Goal: Transaction & Acquisition: Purchase product/service

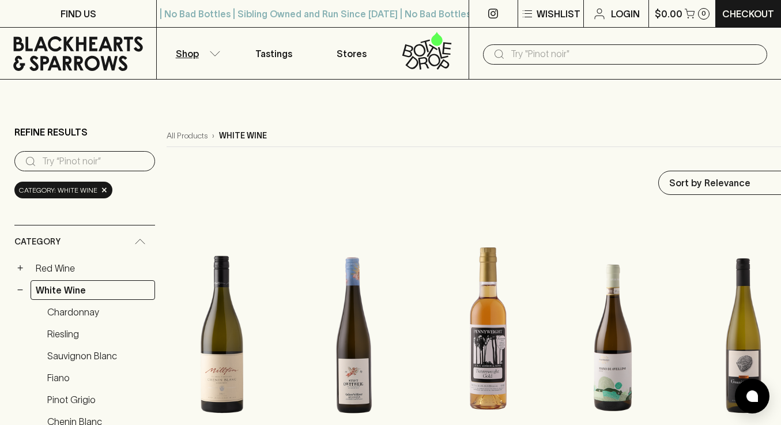
click at [47, 66] on icon at bounding box center [78, 53] width 139 height 35
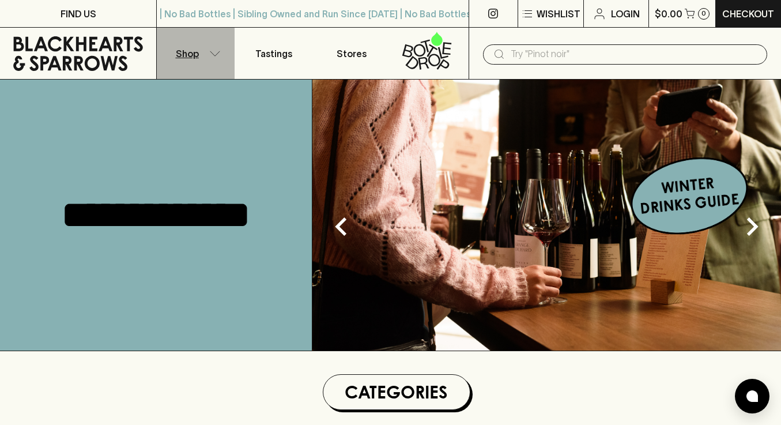
click at [190, 55] on p "Shop" at bounding box center [187, 54] width 23 height 14
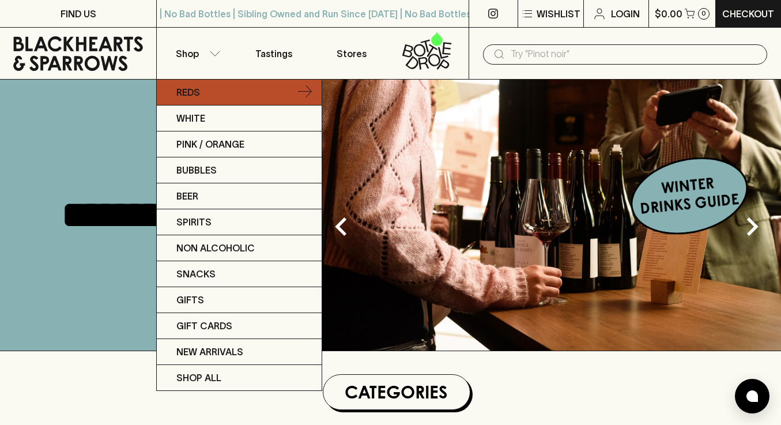
click at [207, 96] on link "Reds" at bounding box center [239, 93] width 165 height 26
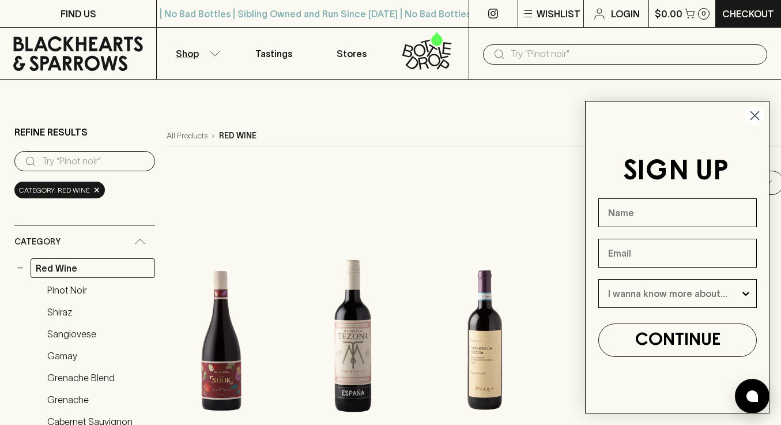
click at [106, 165] on input "search" at bounding box center [94, 161] width 104 height 18
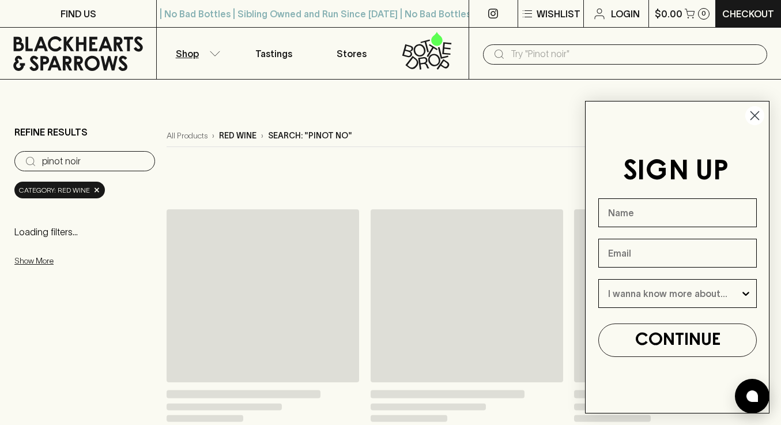
type input "pinot noir"
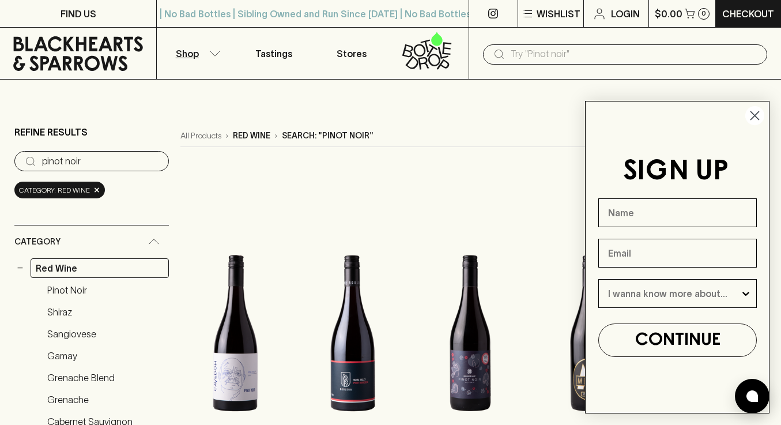
click at [750, 113] on circle "Close dialog" at bounding box center [755, 115] width 19 height 19
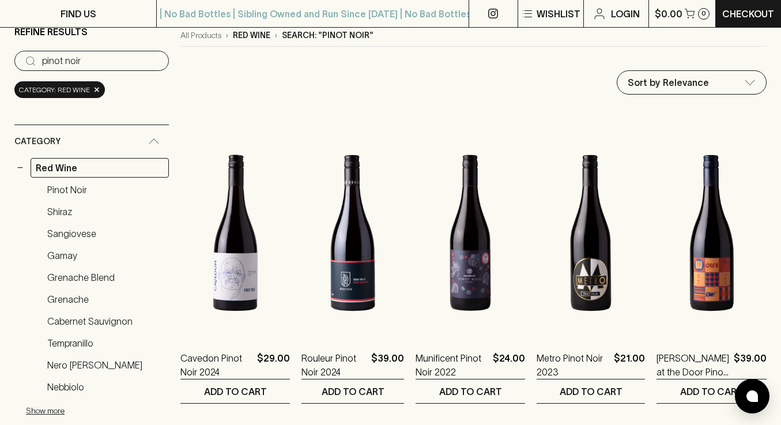
scroll to position [93, 0]
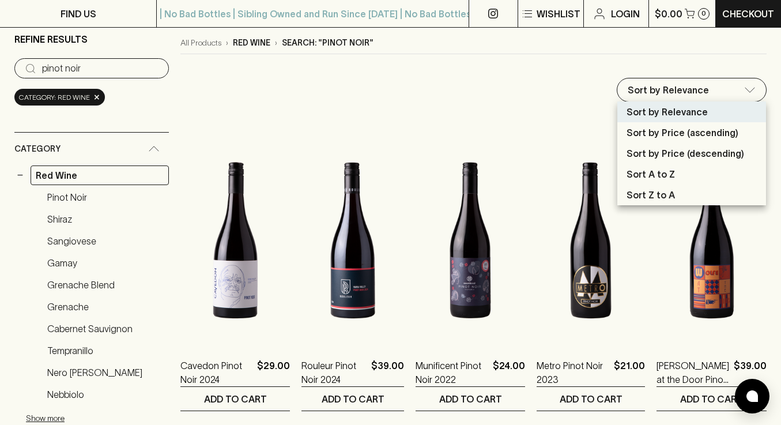
click at [552, 51] on div at bounding box center [390, 212] width 781 height 425
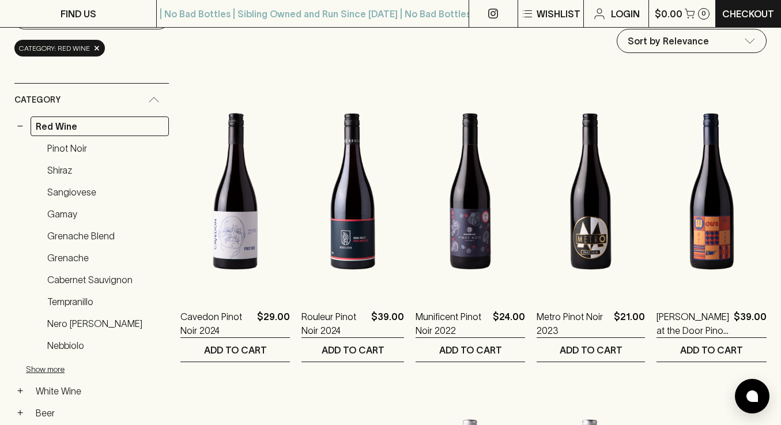
scroll to position [142, 0]
click at [220, 199] on img at bounding box center [235, 191] width 110 height 202
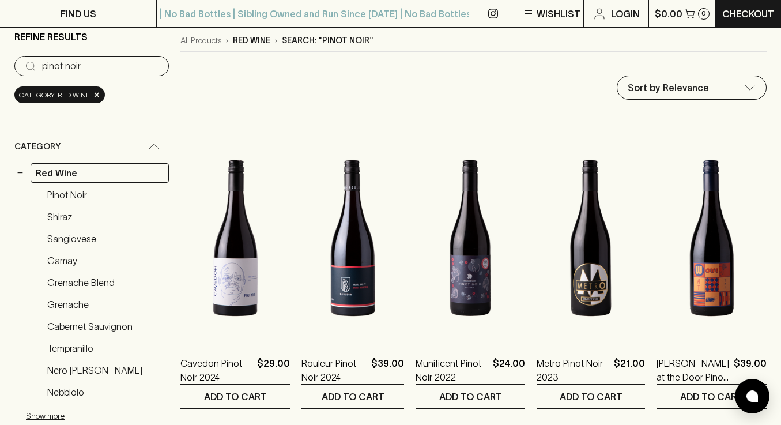
scroll to position [0, 0]
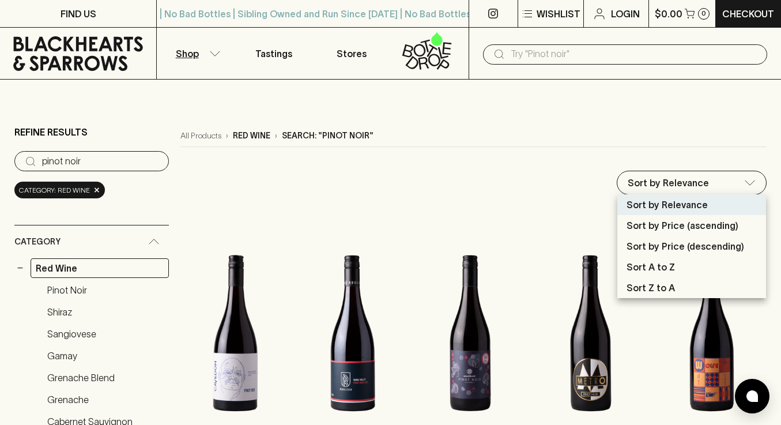
click at [694, 224] on p "Sort by Price (ascending)" at bounding box center [683, 226] width 112 height 14
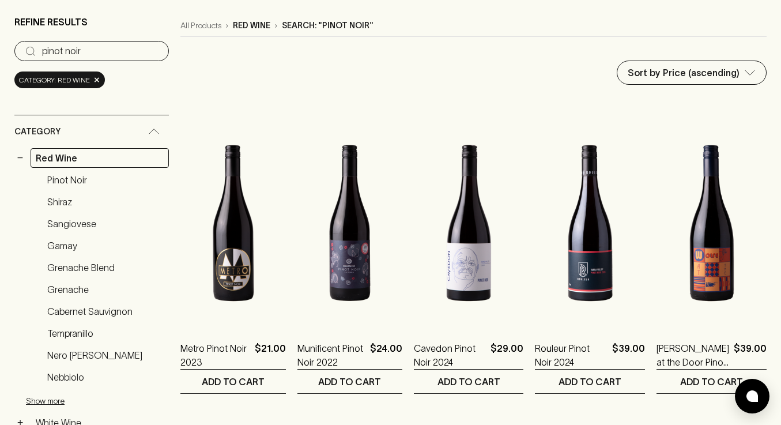
scroll to position [59, 0]
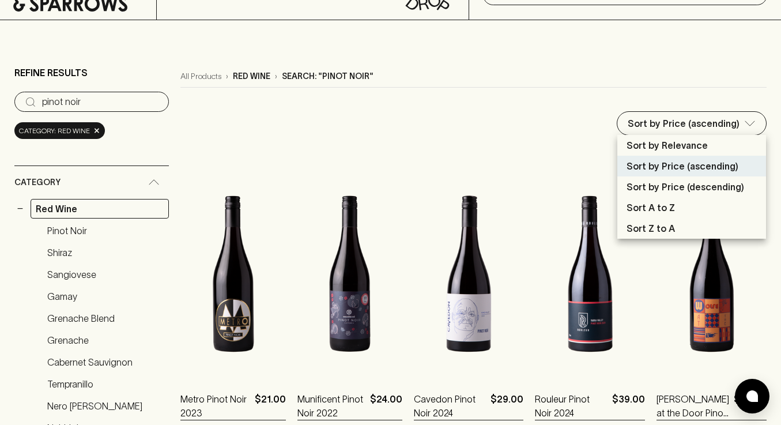
click at [683, 187] on p "Sort by Price (descending)" at bounding box center [686, 187] width 118 height 14
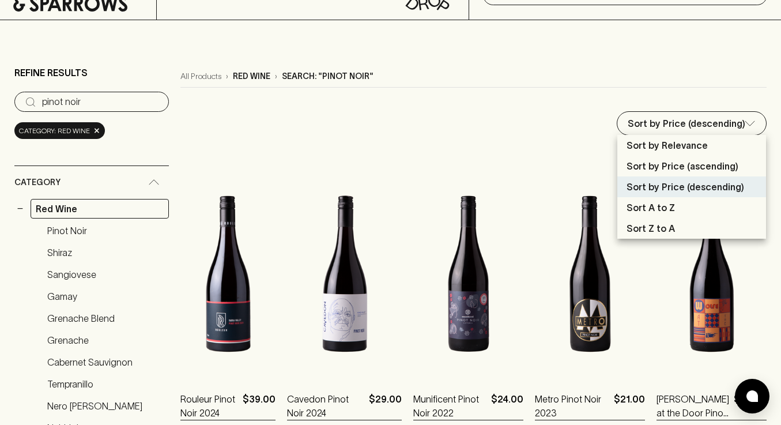
click at [682, 168] on p "Sort by Price (ascending)" at bounding box center [683, 166] width 112 height 14
type input "price:asc"
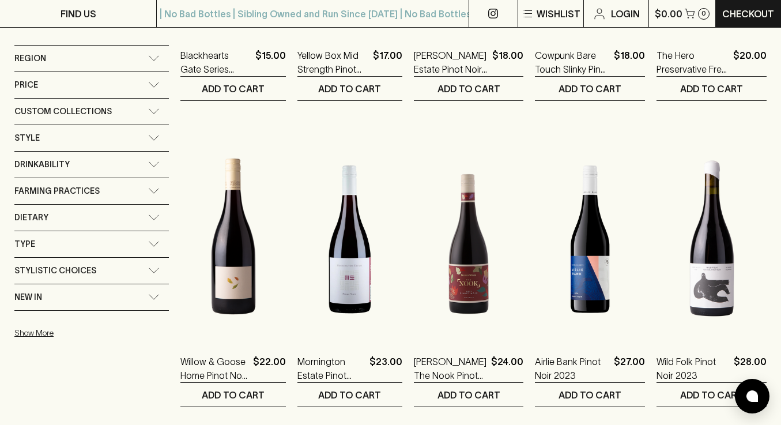
scroll to position [725, 0]
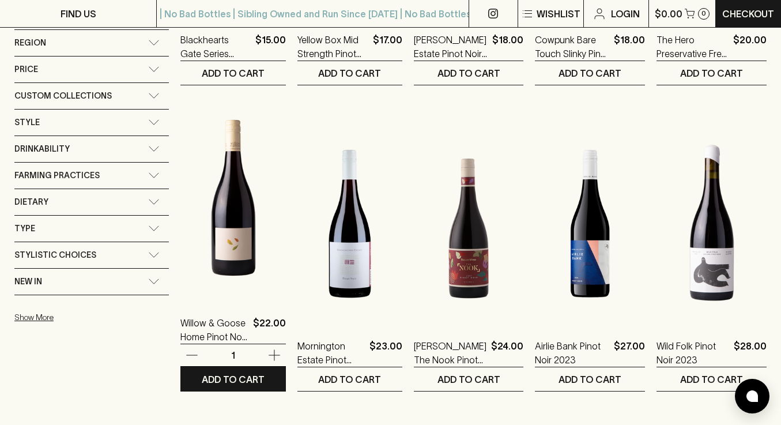
click at [228, 267] on img at bounding box center [232, 198] width 105 height 202
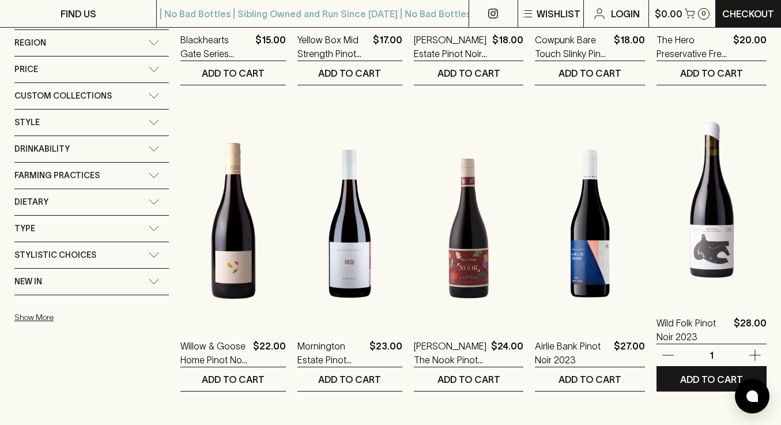
click at [731, 242] on img at bounding box center [712, 198] width 110 height 202
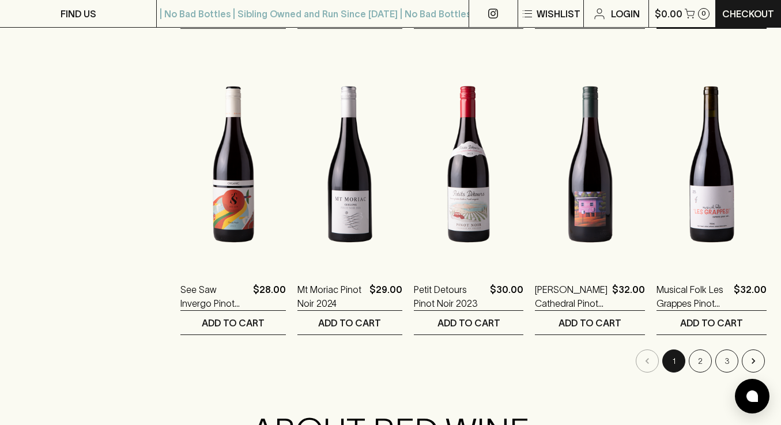
scroll to position [1086, 0]
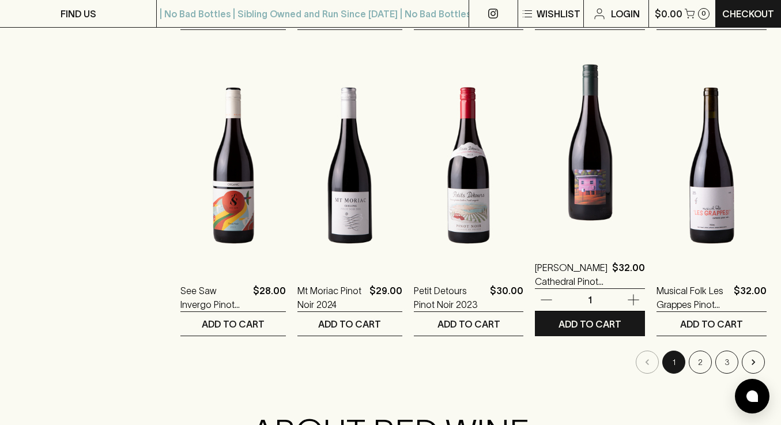
click at [598, 179] on img at bounding box center [590, 143] width 110 height 202
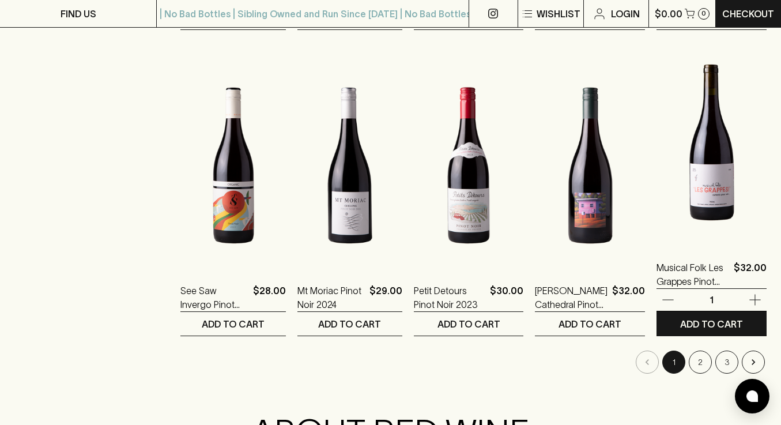
click at [724, 189] on img at bounding box center [712, 143] width 110 height 202
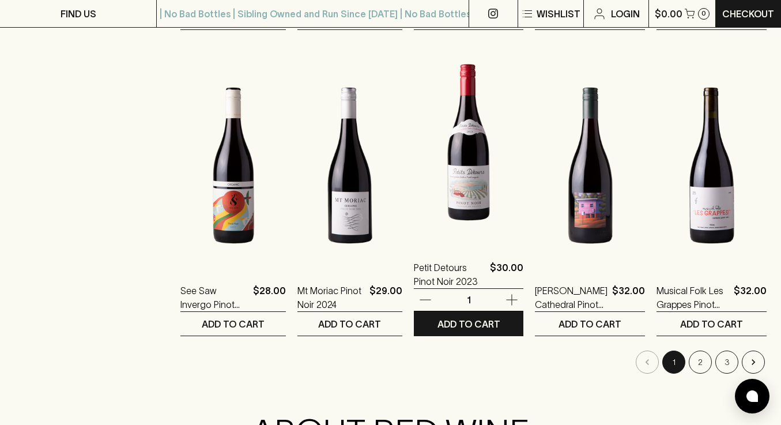
click at [457, 155] on img at bounding box center [469, 143] width 110 height 202
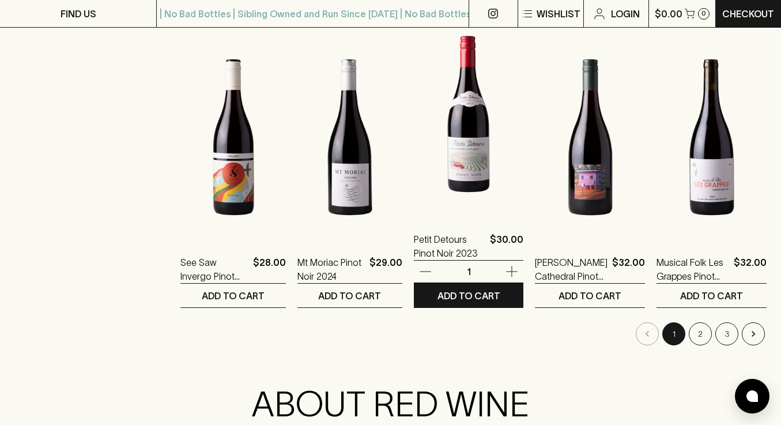
scroll to position [1116, 0]
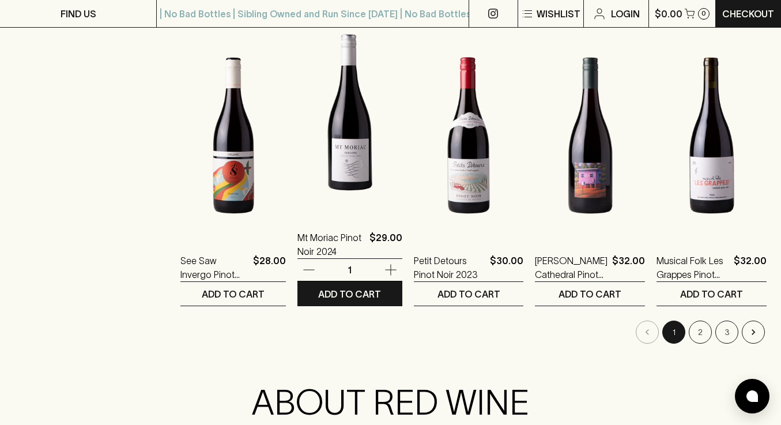
click at [325, 157] on img at bounding box center [350, 113] width 105 height 202
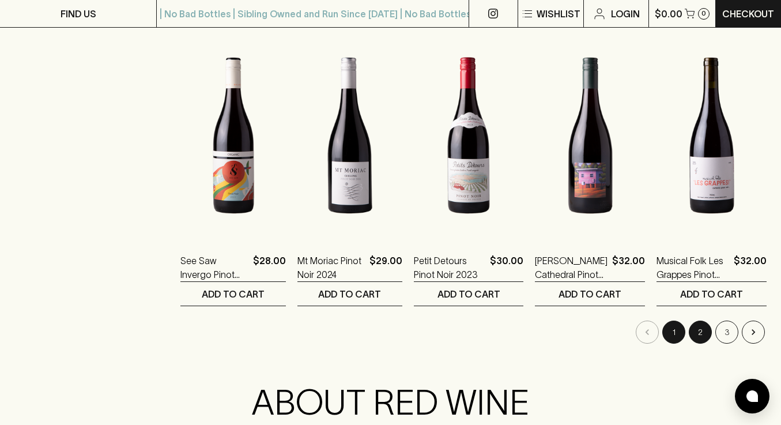
click at [703, 332] on button "2" at bounding box center [700, 332] width 23 height 23
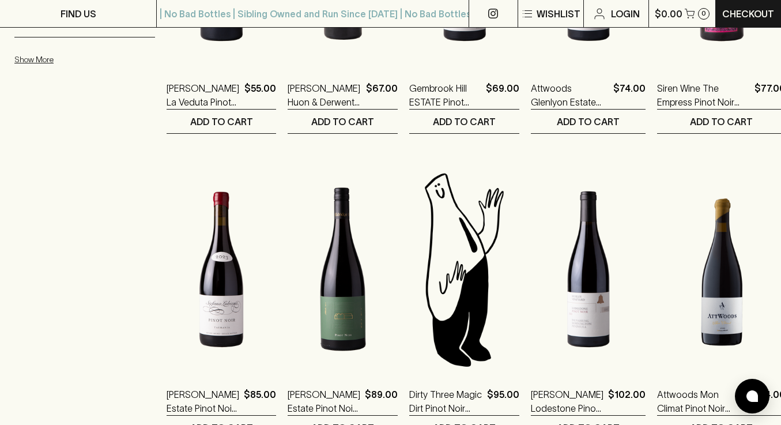
scroll to position [1132, 0]
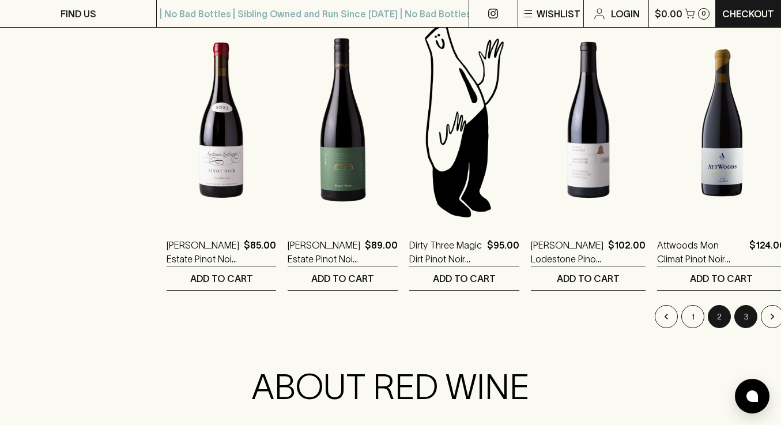
click at [735, 317] on button "3" at bounding box center [746, 316] width 23 height 23
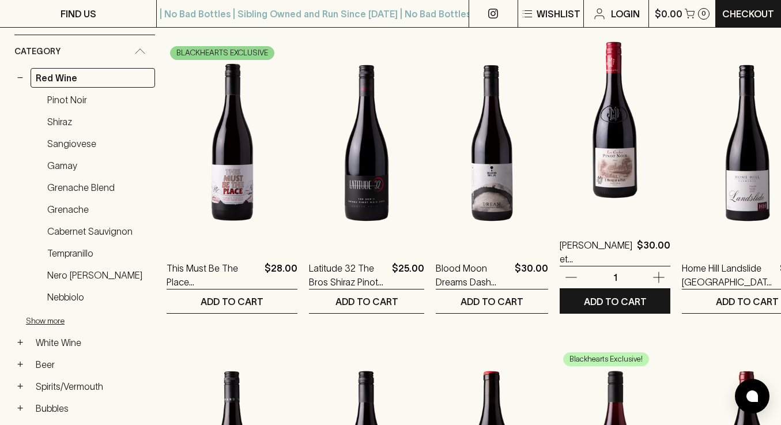
scroll to position [191, 0]
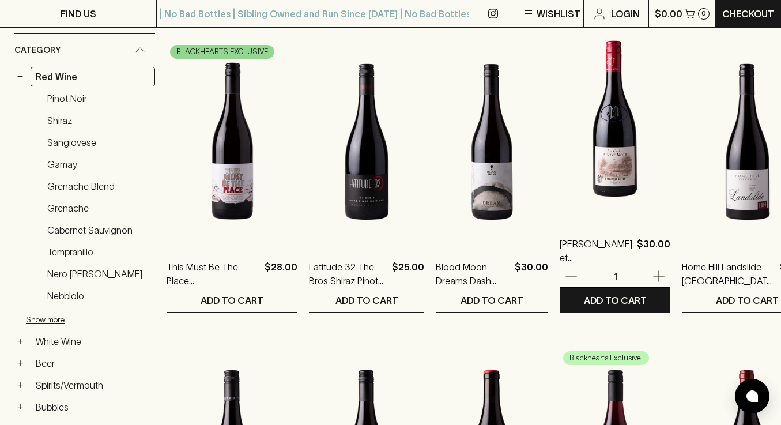
click at [586, 162] on img at bounding box center [615, 119] width 111 height 202
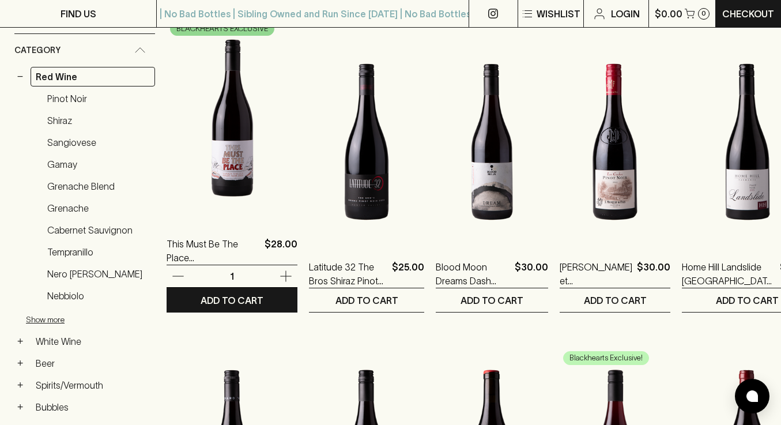
click at [230, 197] on img at bounding box center [232, 119] width 131 height 202
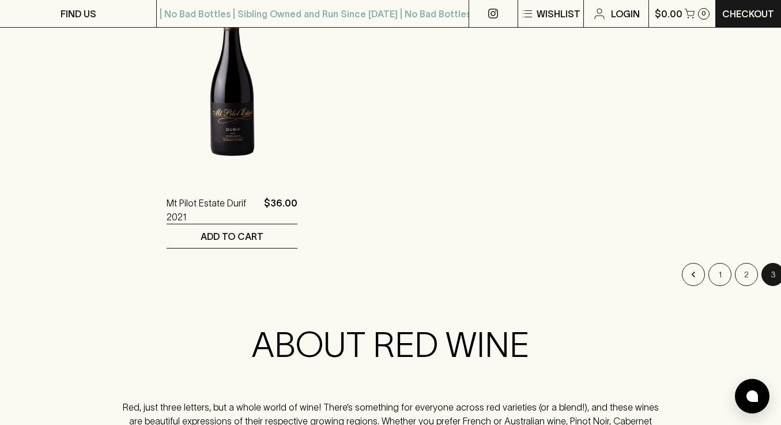
scroll to position [1165, 0]
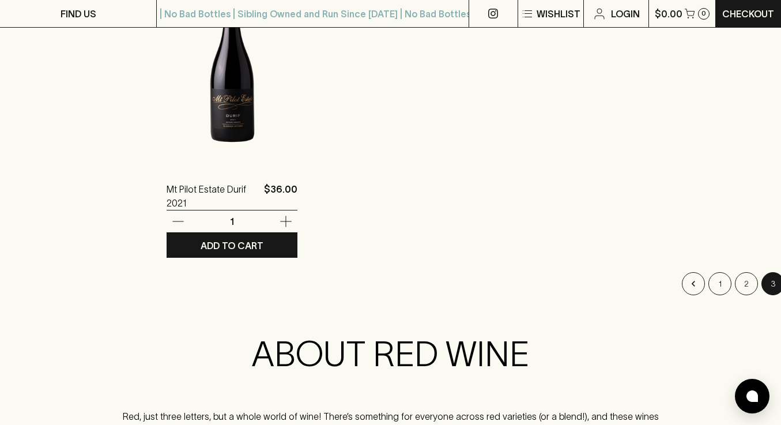
click at [217, 171] on div "Mt Pilot Estate Durif 2021 $36.00 1 ADD TO CART" at bounding box center [232, 110] width 131 height 295
click at [229, 130] on img at bounding box center [232, 64] width 131 height 202
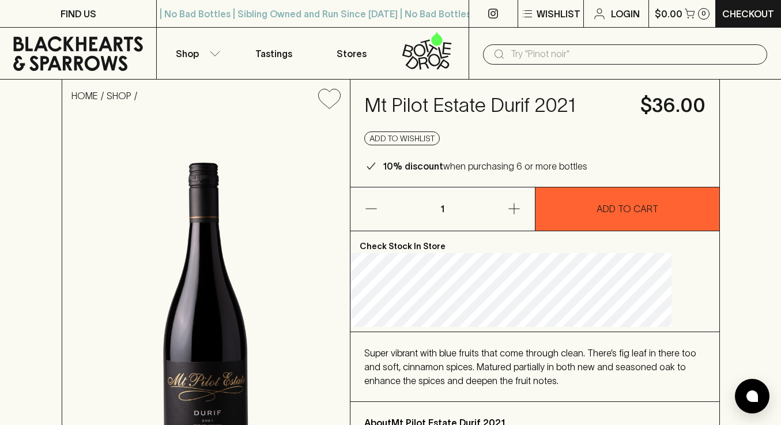
scroll to position [4, 0]
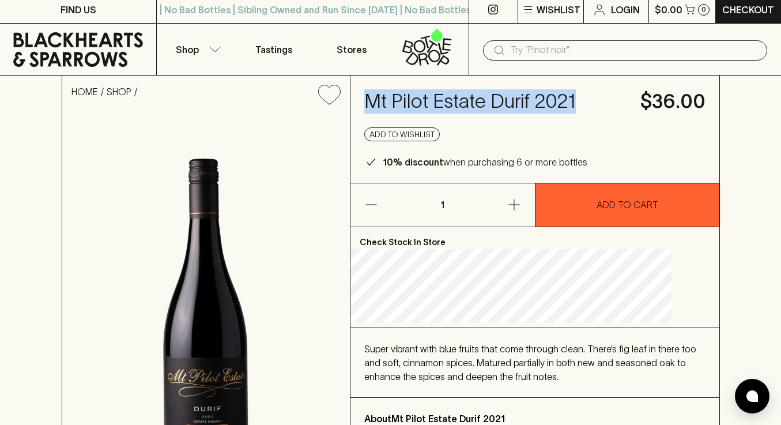
drag, startPoint x: 598, startPoint y: 101, endPoint x: 386, endPoint y: 99, distance: 211.6
click at [386, 99] on div "Mt Pilot Estate Durif 2021 $36.00 Add to wishlist 10% discount when purchasing …" at bounding box center [535, 129] width 369 height 107
copy h4 "Mt Pilot Estate Durif 2021"
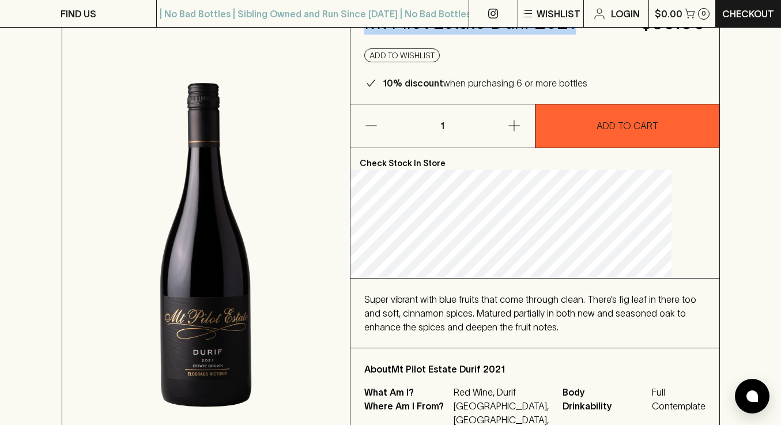
copy h4 "Mt Pilot Estate Durif 2021"
click at [642, 332] on div "Super vibrant with blue fruits that come through clean. There’s fig leaf in the…" at bounding box center [534, 313] width 341 height 42
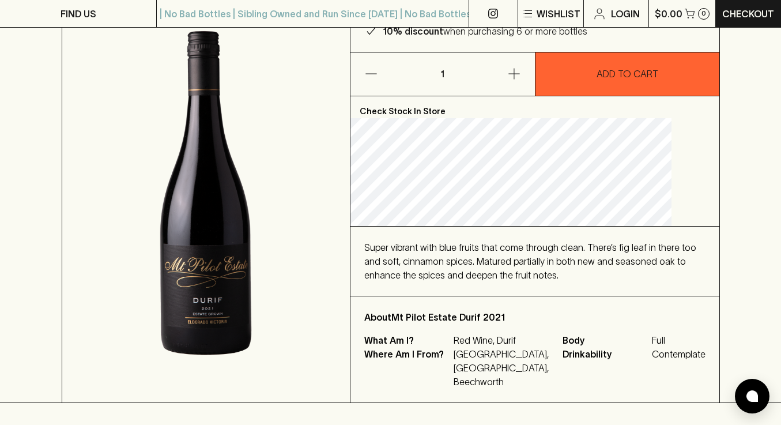
scroll to position [121, 0]
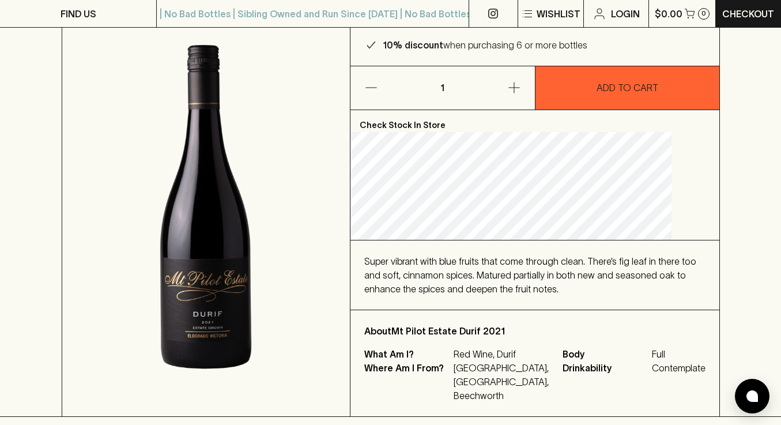
click at [456, 300] on div "Super vibrant with blue fruits that come through clean. There’s fig leaf in the…" at bounding box center [535, 274] width 369 height 69
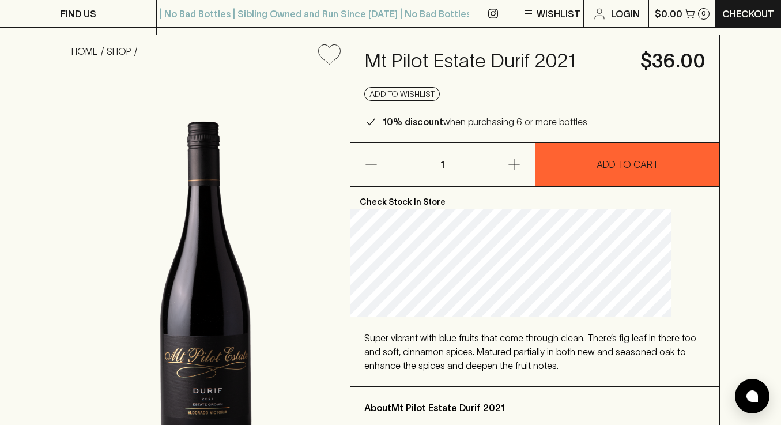
scroll to position [32, 0]
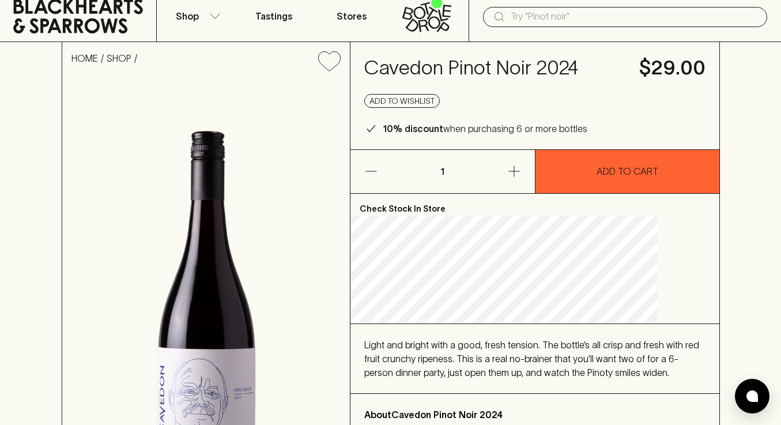
scroll to position [36, 0]
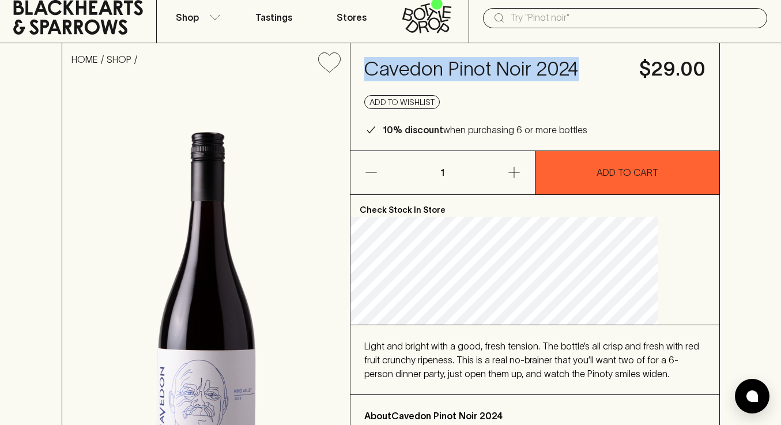
drag, startPoint x: 443, startPoint y: 89, endPoint x: 397, endPoint y: 77, distance: 48.1
click at [397, 77] on h4 "Cavedon Pinot Noir 2024" at bounding box center [494, 69] width 261 height 24
copy h4 "Cavedon Pinot Noir 2024"
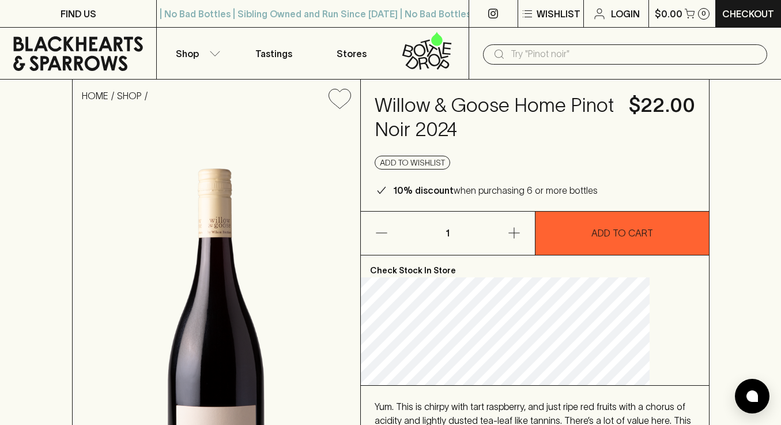
scroll to position [6, 0]
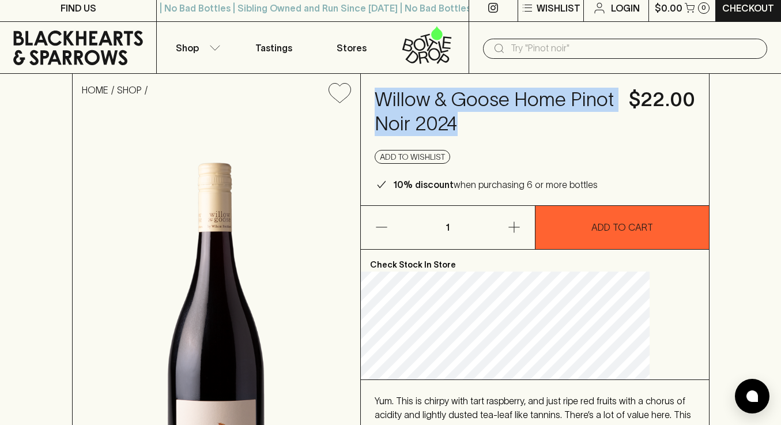
drag, startPoint x: 449, startPoint y: 147, endPoint x: 409, endPoint y: 96, distance: 64.8
click at [409, 96] on h4 "Willow & Goose Home Pinot Noir 2024" at bounding box center [495, 112] width 240 height 48
copy h4 "Willow & Goose Home Pinot Noir 2024"
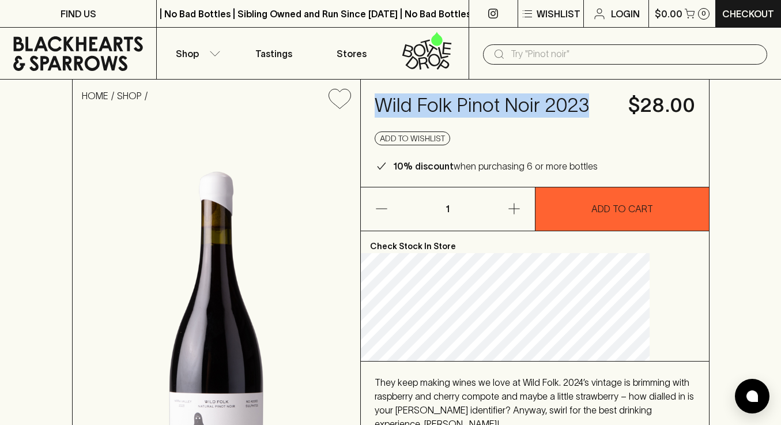
drag, startPoint x: 452, startPoint y: 136, endPoint x: 396, endPoint y: 98, distance: 67.3
click at [396, 98] on div "Wild Folk Pinot Noir 2023 $28.00 Add to wishlist 10% discount when purchasing 6…" at bounding box center [535, 133] width 348 height 107
copy h4 "Wild Folk Pinot Noir 2023"
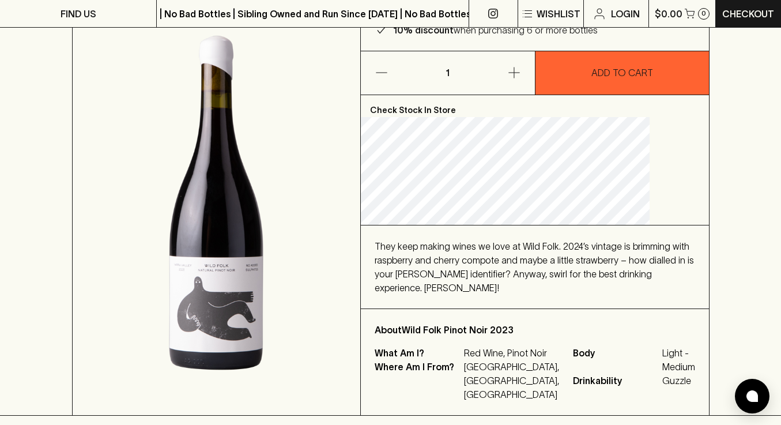
scroll to position [176, 0]
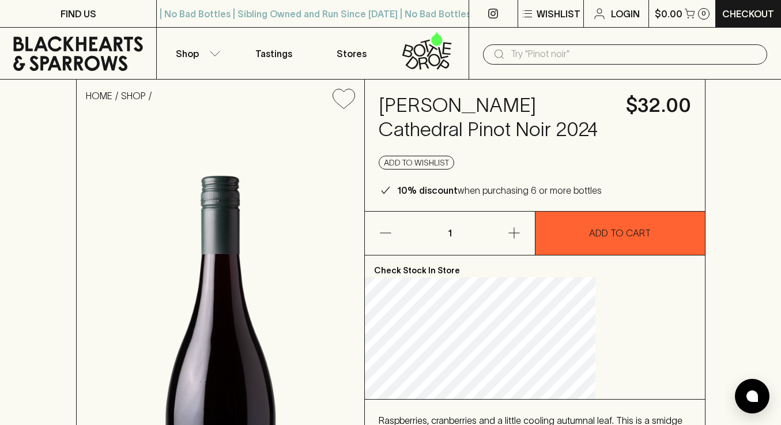
drag, startPoint x: 473, startPoint y: 201, endPoint x: 430, endPoint y: 107, distance: 103.5
click at [430, 107] on div "William Downie Cathedral Pinot Noir 2024 $32.00 Add to wishlist 10% discount wh…" at bounding box center [535, 145] width 340 height 131
copy h4 "William Downie Cathedral Pinot Noir 2024"
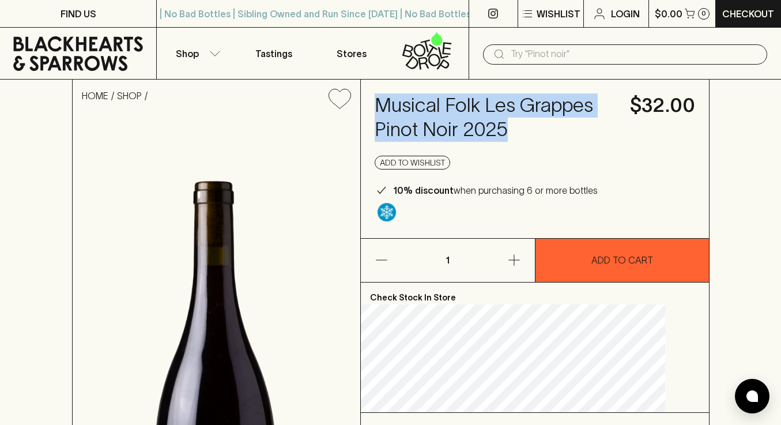
drag, startPoint x: 442, startPoint y: 156, endPoint x: 401, endPoint y: 108, distance: 63.0
click at [401, 108] on h4 "Musical Folk Les Grappes Pinot Noir 2025" at bounding box center [496, 117] width 242 height 48
copy h4 "Musical Folk Les Grappes Pinot Noir 2025"
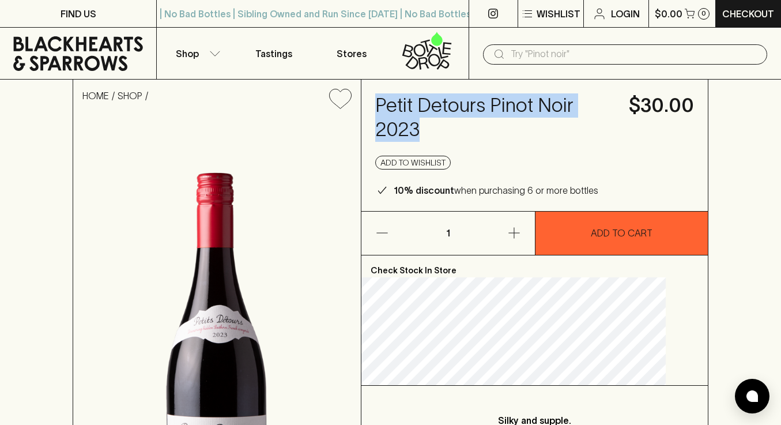
drag, startPoint x: 439, startPoint y: 132, endPoint x: 396, endPoint y: 100, distance: 54.0
click at [396, 100] on h4 "Petit Detours Pinot Noir 2023" at bounding box center [495, 117] width 240 height 48
copy h4 "Petit Detours Pinot Noir 2023"
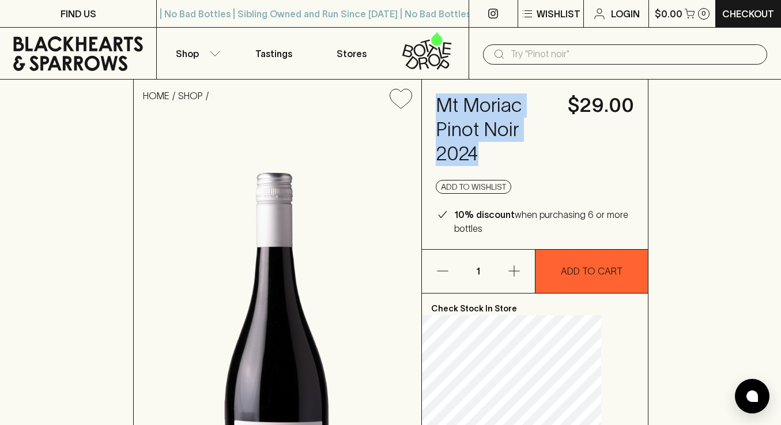
drag, startPoint x: 488, startPoint y: 179, endPoint x: 464, endPoint y: 112, distance: 71.7
click at [464, 112] on h4 "Mt Moriac Pinot Noir 2024" at bounding box center [495, 129] width 118 height 73
copy h4 "Mt Moriac Pinot Noir 2024"
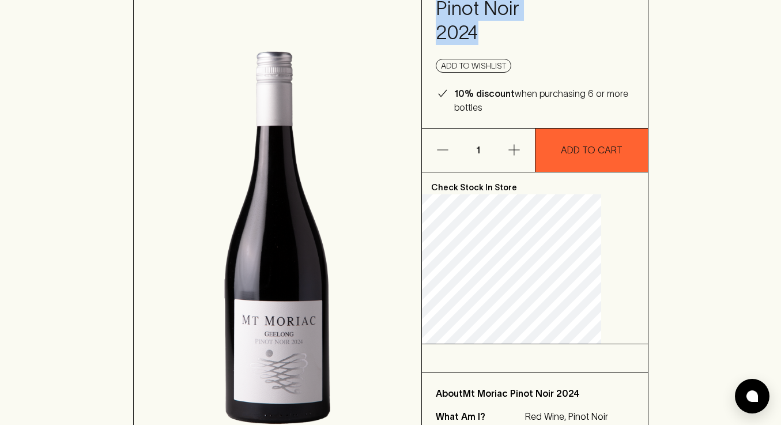
scroll to position [254, 0]
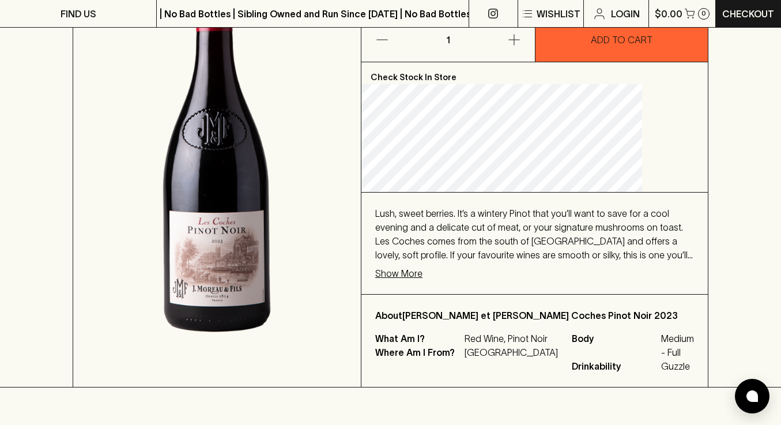
scroll to position [214, 0]
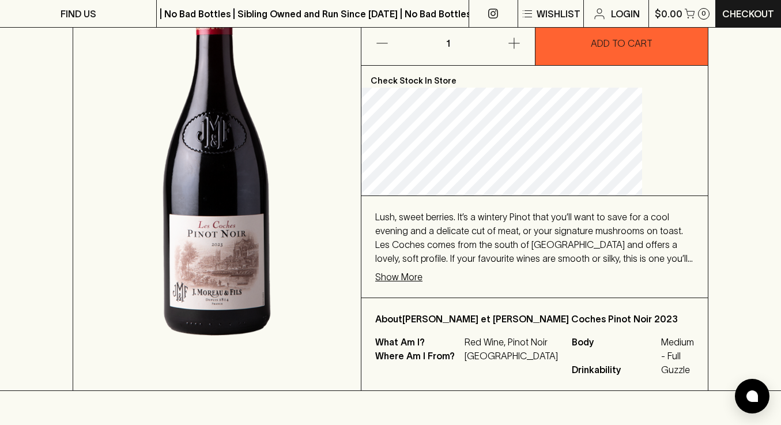
click at [423, 274] on p "Show More" at bounding box center [398, 277] width 47 height 14
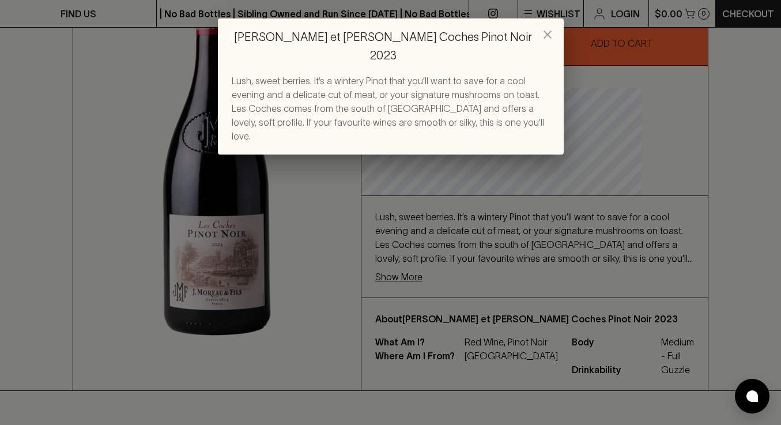
click at [547, 277] on div "[PERSON_NAME] et [PERSON_NAME] Coches Pinot Noir 2023 Lush, sweet berries. It’s…" at bounding box center [390, 212] width 781 height 425
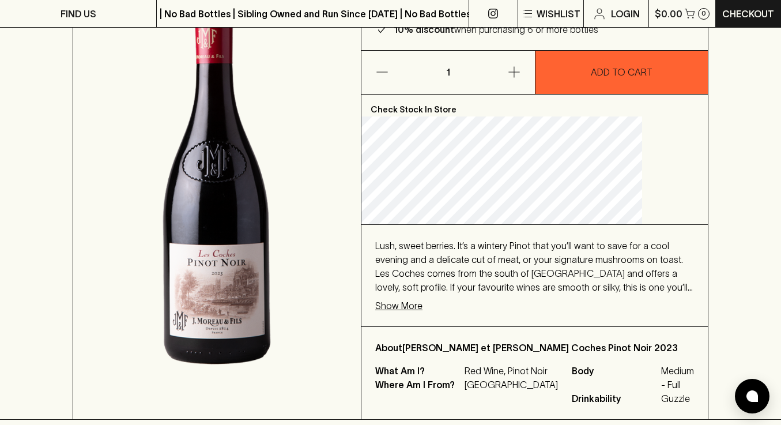
scroll to position [42, 0]
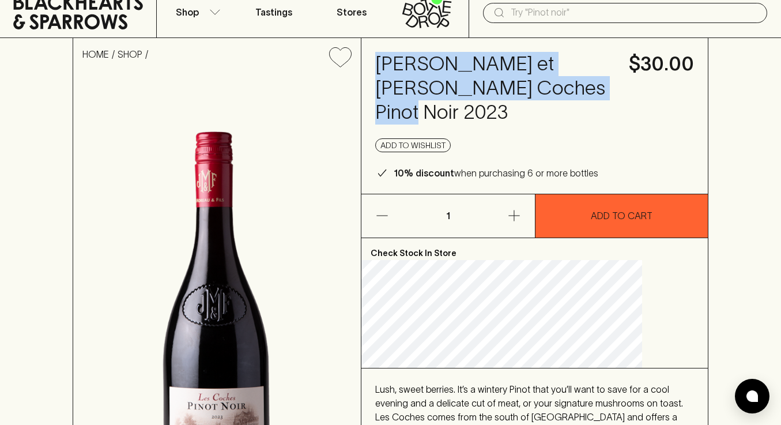
drag, startPoint x: 451, startPoint y: 114, endPoint x: 412, endPoint y: 61, distance: 66.4
click at [412, 61] on h4 "[PERSON_NAME] et [PERSON_NAME] Coches Pinot Noir 2023" at bounding box center [495, 88] width 240 height 73
copy h4 "[PERSON_NAME] et [PERSON_NAME] Coches Pinot Noir 2023"
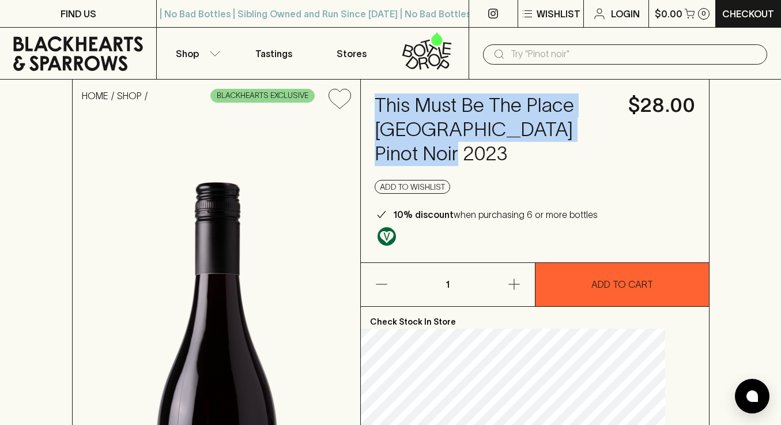
drag, startPoint x: 450, startPoint y: 159, endPoint x: 397, endPoint y: 114, distance: 69.5
click at [397, 114] on h4 "This Must Be The Place [GEOGRAPHIC_DATA] Pinot Noir 2023" at bounding box center [495, 129] width 240 height 73
copy h4 "This Must Be The Place [GEOGRAPHIC_DATA] Pinot Noir 2023"
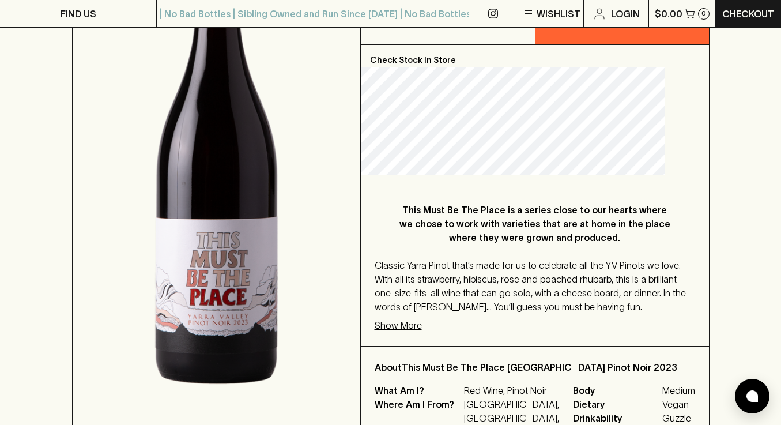
scroll to position [266, 0]
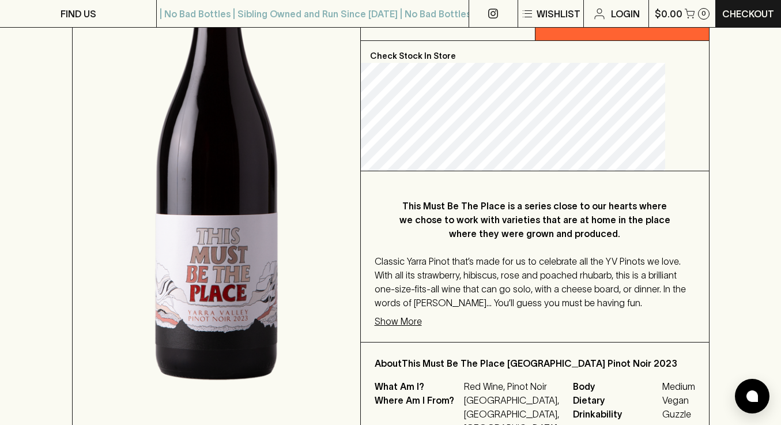
click at [472, 289] on span "Classic Yarra Pinot that’s made for us to celebrate all the YV Pinots we love. …" at bounding box center [530, 282] width 311 height 52
click at [407, 328] on p "Show More" at bounding box center [398, 321] width 47 height 14
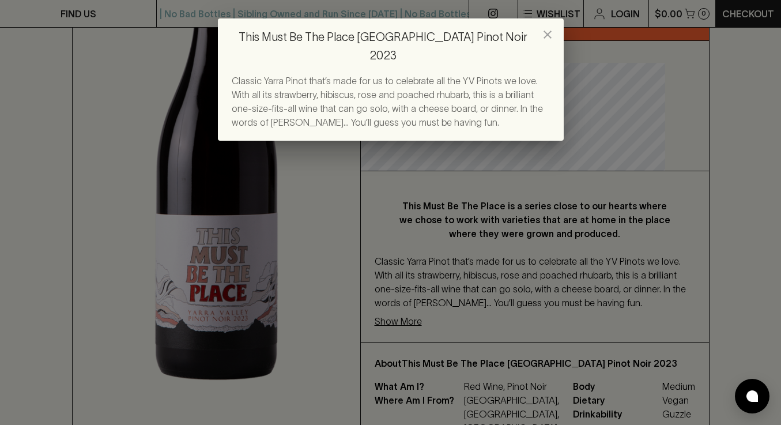
click at [446, 293] on div "This Must Be The Place Yarra Valley Pinot Noir 2023 Classic Yarra Pinot that’s …" at bounding box center [390, 212] width 781 height 425
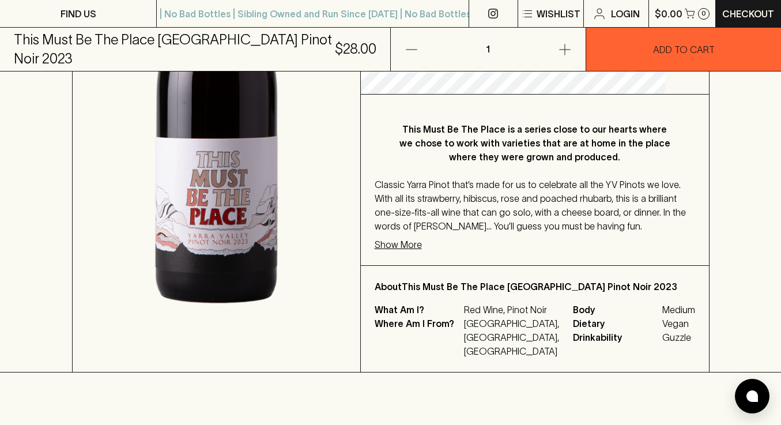
scroll to position [358, 0]
